Goal: Information Seeking & Learning: Understand process/instructions

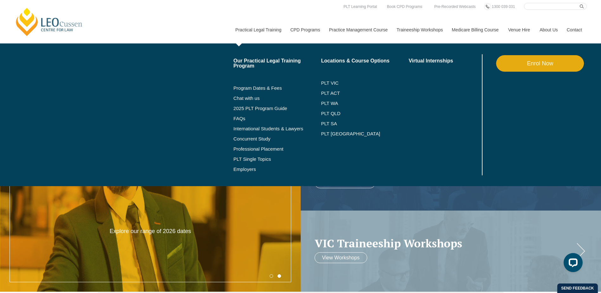
click at [240, 115] on li "FAQs" at bounding box center [278, 118] width 88 height 10
click at [239, 121] on link "FAQs" at bounding box center [278, 118] width 88 height 5
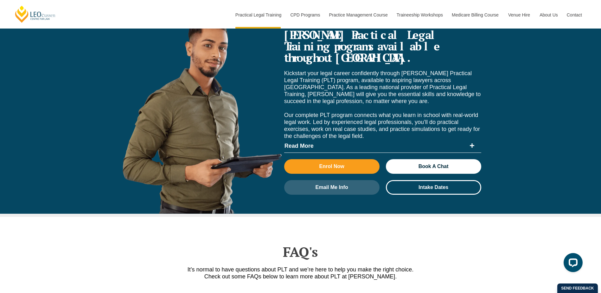
scroll to position [2667, 0]
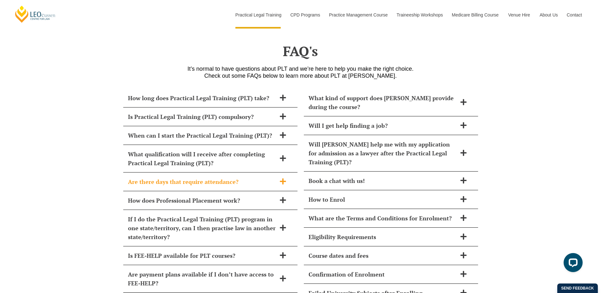
click at [157, 177] on span "Are there days that require attendance?" at bounding box center [202, 181] width 148 height 9
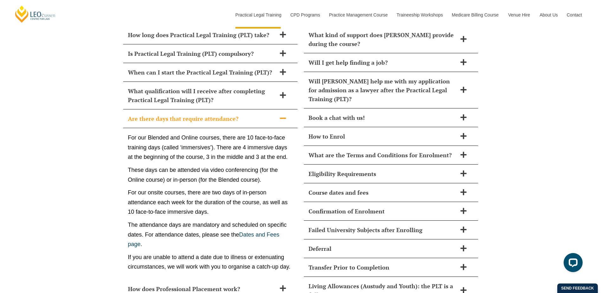
scroll to position [2730, 0]
click at [170, 110] on div "Are there days that require attendance?" at bounding box center [210, 118] width 174 height 19
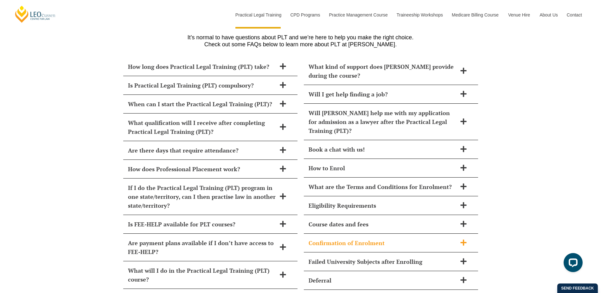
scroll to position [2762, 0]
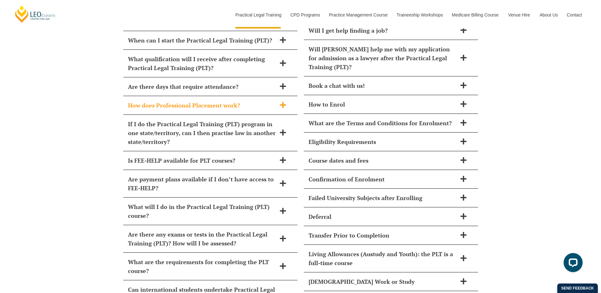
click at [173, 101] on span "How does Professional Placement work?" at bounding box center [202, 105] width 148 height 9
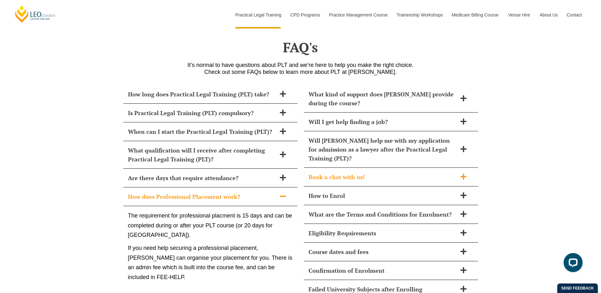
scroll to position [2667, 0]
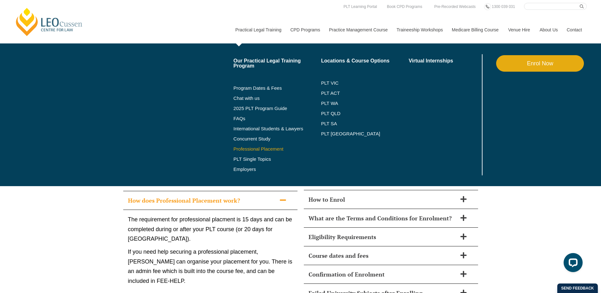
click at [256, 150] on link "Professional Placement" at bounding box center [278, 148] width 88 height 5
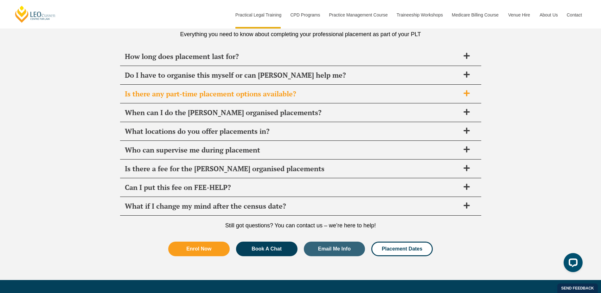
scroll to position [2250, 0]
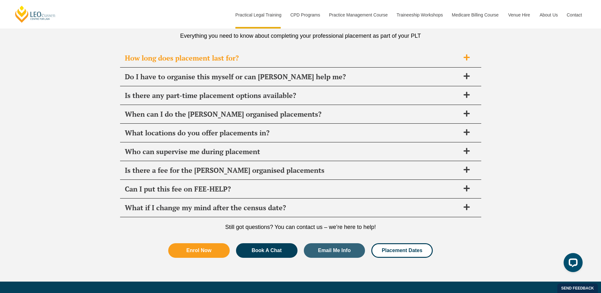
click at [167, 57] on span "How long does placement last for?" at bounding box center [292, 58] width 335 height 9
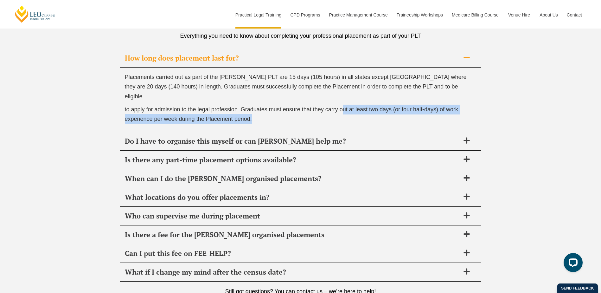
drag, startPoint x: 342, startPoint y: 99, endPoint x: 261, endPoint y: 115, distance: 81.7
click at [261, 115] on div "Placements carried out as part of the [PERSON_NAME] PLT are 15 days (105 hours)…" at bounding box center [300, 99] width 361 height 64
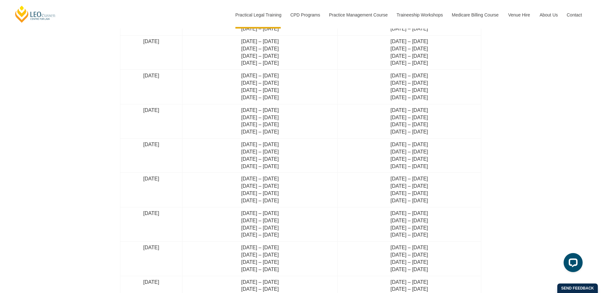
scroll to position [1648, 0]
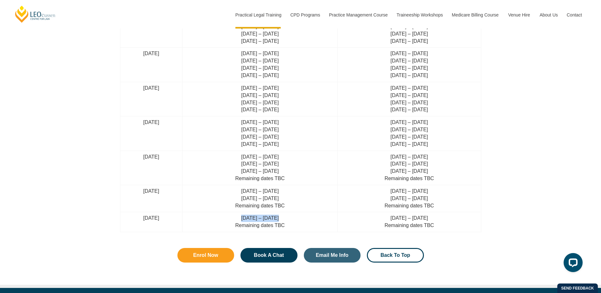
drag, startPoint x: 256, startPoint y: 217, endPoint x: 293, endPoint y: 214, distance: 36.8
click at [293, 214] on td "[DATE] – [DATE] Remaining dates TBC" at bounding box center [260, 222] width 155 height 20
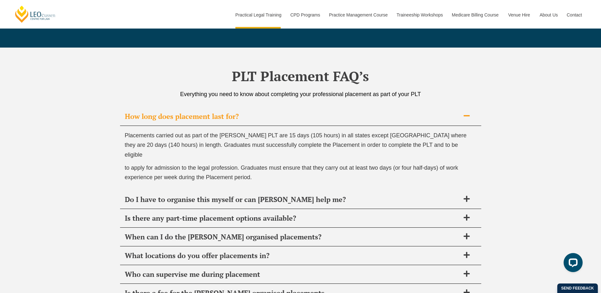
scroll to position [2155, 0]
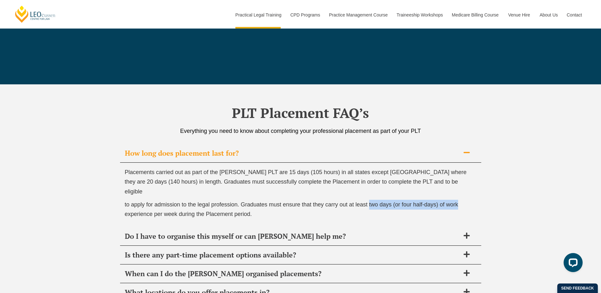
drag, startPoint x: 369, startPoint y: 194, endPoint x: 464, endPoint y: 192, distance: 94.5
click at [464, 200] on p "to apply for admission to the legal profession. Graduates must ensure that they…" at bounding box center [301, 209] width 352 height 19
